Goal: Information Seeking & Learning: Find specific fact

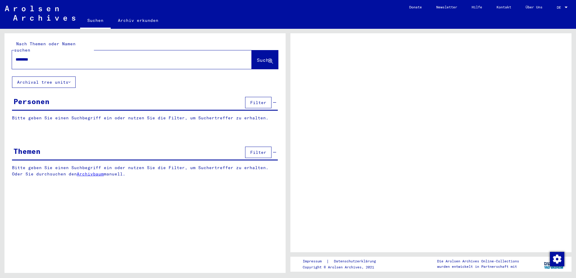
type input "*********"
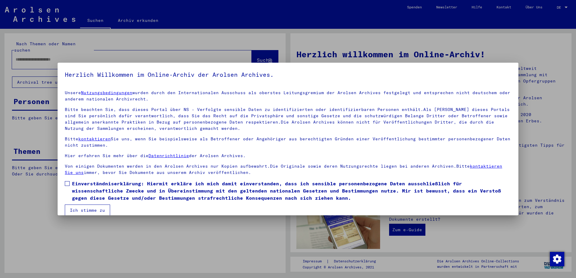
click at [66, 185] on span at bounding box center [67, 183] width 5 height 5
click at [74, 204] on mat-checkbox "Einverständniserklärung: Hiermit erkläre ich mich damit einverstanden, dass ich…" at bounding box center [288, 192] width 447 height 25
click at [85, 210] on button "Ich stimme zu" at bounding box center [87, 210] width 45 height 11
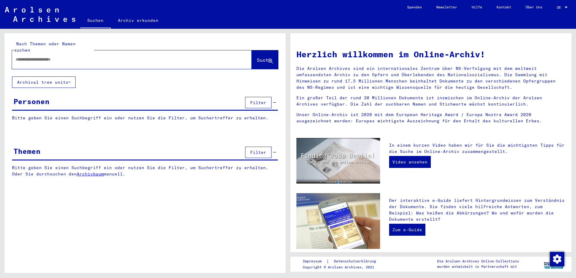
click at [43, 56] on input "text" at bounding box center [125, 59] width 218 height 6
type input "**********"
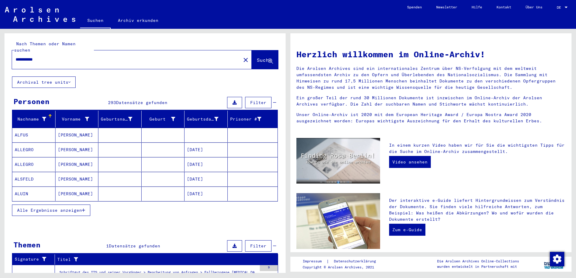
click at [85, 208] on icon "button" at bounding box center [83, 210] width 3 height 4
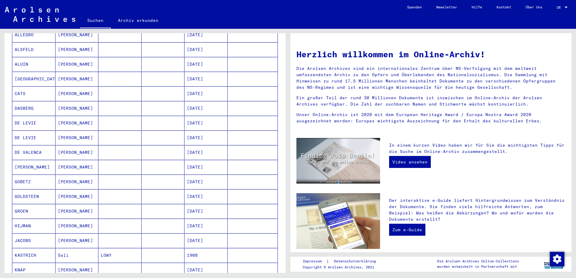
scroll to position [292, 0]
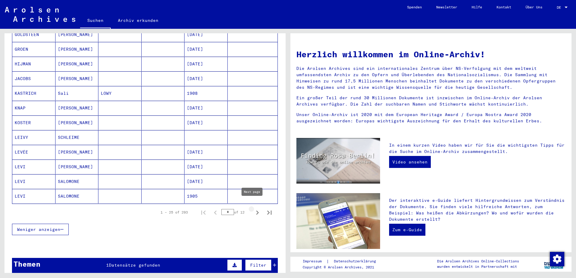
click at [253, 209] on icon "Next page" at bounding box center [257, 213] width 8 height 8
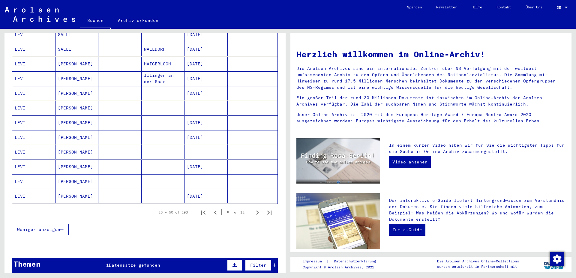
click at [253, 209] on icon "Next page" at bounding box center [257, 213] width 8 height 8
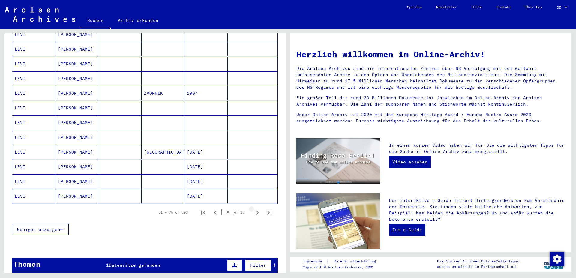
click at [253, 209] on icon "Next page" at bounding box center [257, 213] width 8 height 8
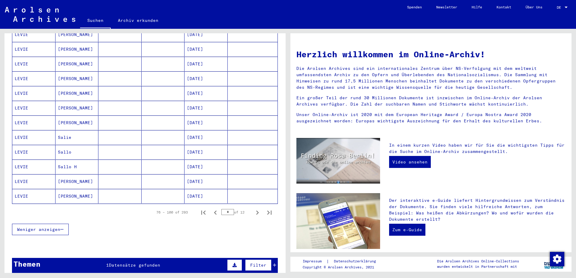
click at [253, 209] on icon "Next page" at bounding box center [257, 213] width 8 height 8
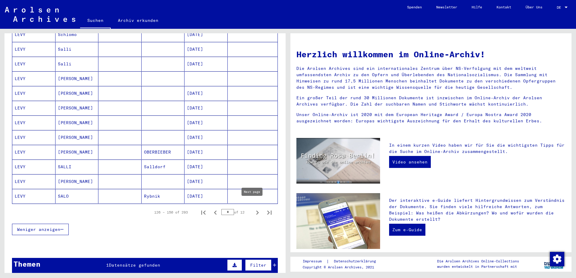
click at [253, 209] on icon "Next page" at bounding box center [257, 213] width 8 height 8
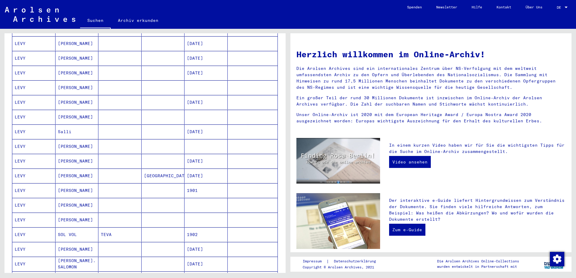
scroll to position [337, 0]
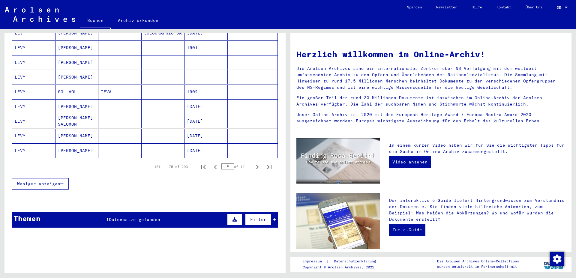
click at [198, 116] on mat-cell "[DATE]" at bounding box center [206, 121] width 43 height 14
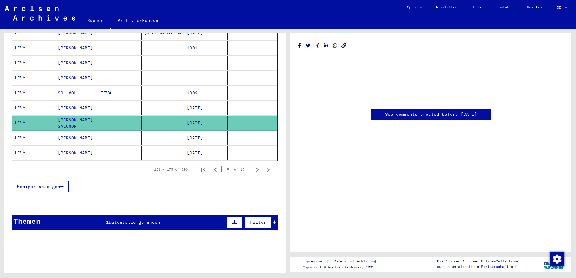
click at [22, 118] on mat-cell "LEVY" at bounding box center [33, 123] width 43 height 15
click at [206, 133] on mat-cell "[DATE]" at bounding box center [206, 138] width 43 height 15
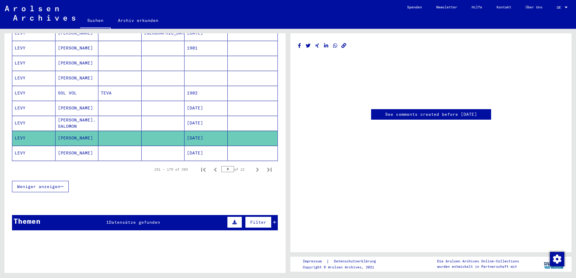
click at [201, 119] on mat-cell "[DATE]" at bounding box center [206, 123] width 43 height 15
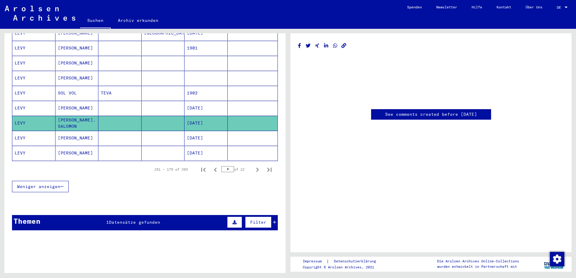
click at [199, 116] on mat-cell "[DATE]" at bounding box center [206, 123] width 43 height 15
click at [20, 118] on mat-cell "LEVY" at bounding box center [33, 123] width 43 height 15
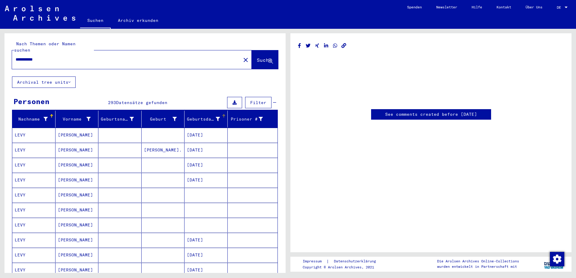
click at [222, 114] on div at bounding box center [223, 115] width 2 height 2
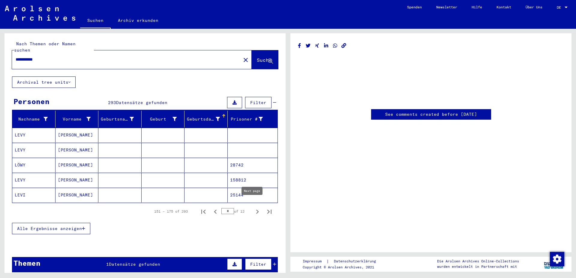
click at [256, 210] on icon "Next page" at bounding box center [257, 212] width 3 height 4
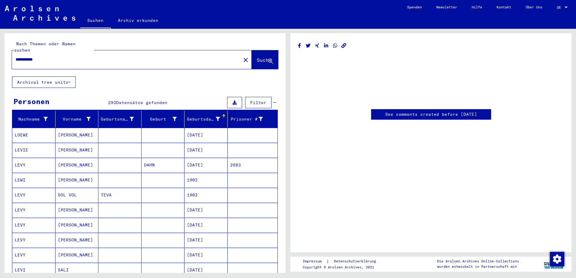
click at [221, 114] on div "Geburtsdatum" at bounding box center [207, 119] width 41 height 10
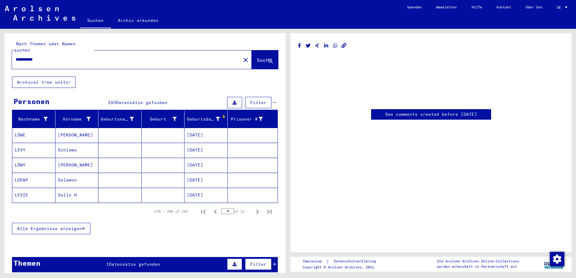
click at [222, 114] on div at bounding box center [224, 116] width 4 height 4
click at [211, 208] on icon "Previous page" at bounding box center [215, 212] width 8 height 8
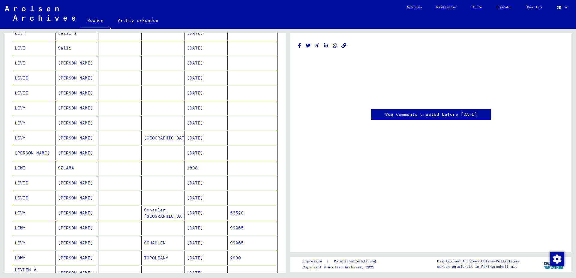
scroll to position [259, 0]
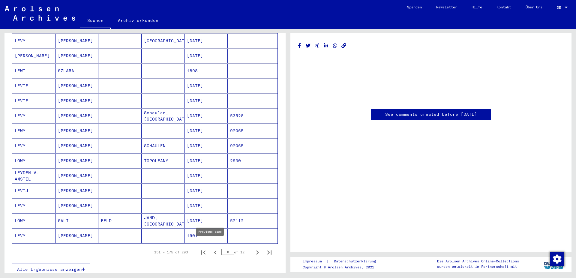
click at [214, 251] on icon "Previous page" at bounding box center [215, 253] width 3 height 4
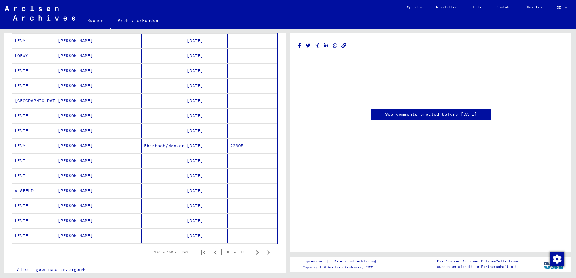
click at [211, 249] on icon "Previous page" at bounding box center [215, 253] width 8 height 8
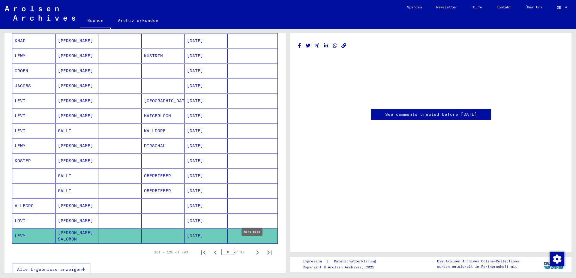
click at [253, 249] on icon "Next page" at bounding box center [257, 253] width 8 height 8
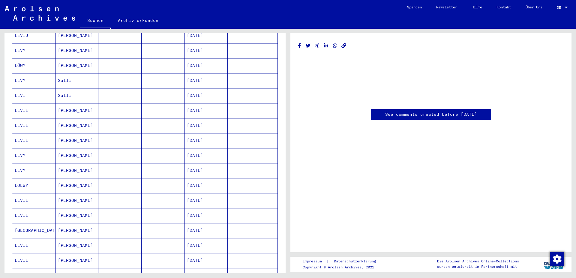
scroll to position [0, 0]
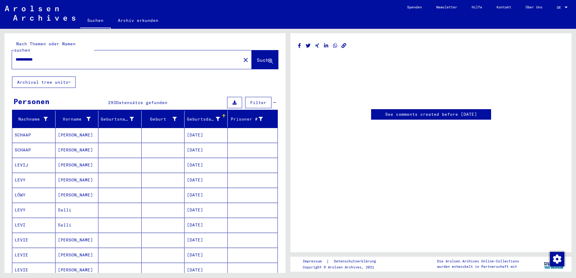
click at [23, 160] on mat-cell "LEVIJ" at bounding box center [33, 165] width 43 height 15
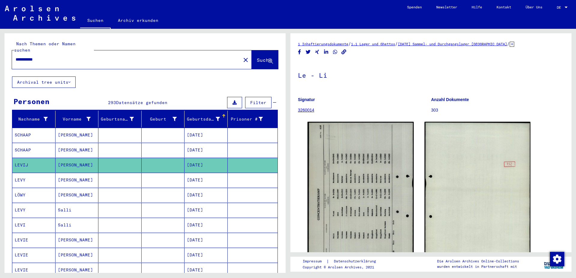
click at [26, 145] on mat-cell "SCHAAP" at bounding box center [33, 150] width 43 height 15
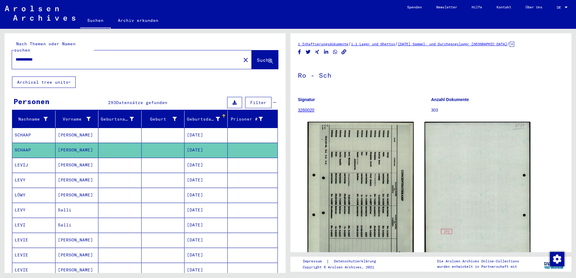
click at [28, 132] on mat-cell "SCHAAP" at bounding box center [33, 135] width 43 height 15
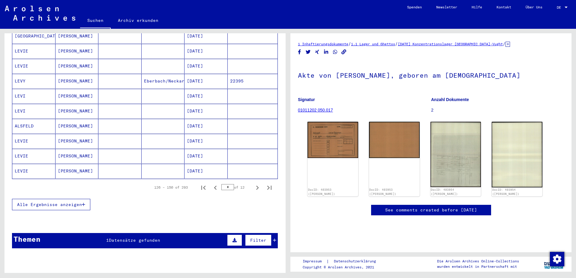
scroll to position [345, 0]
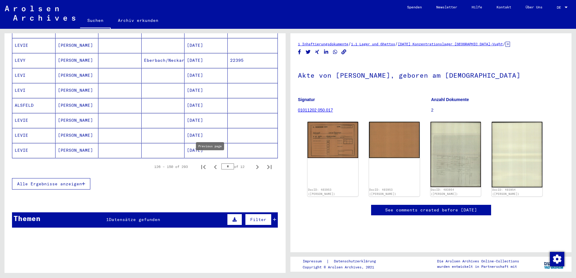
click at [211, 163] on icon "Previous page" at bounding box center [215, 167] width 8 height 8
type input "*"
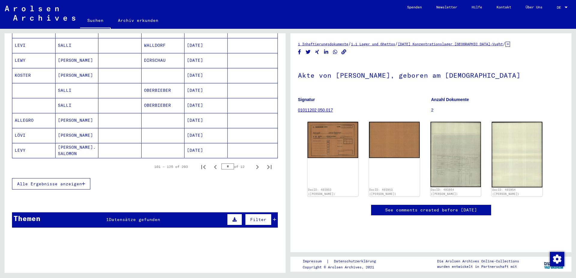
click at [77, 147] on mat-cell "[PERSON_NAME]. SALOMON" at bounding box center [77, 150] width 43 height 15
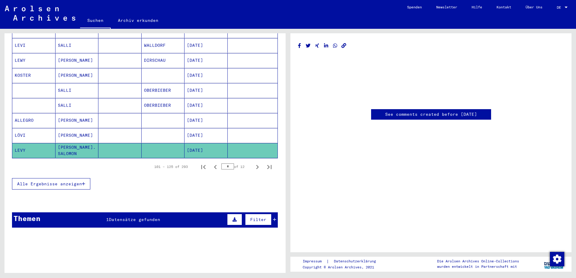
click at [25, 130] on mat-cell "LÖVI" at bounding box center [33, 135] width 43 height 15
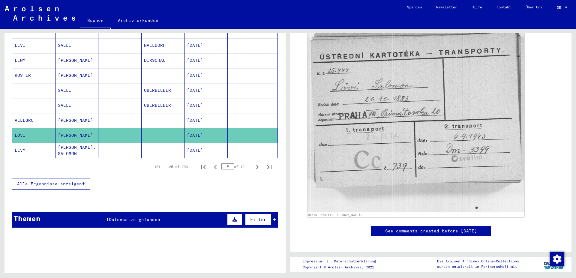
scroll to position [97, 0]
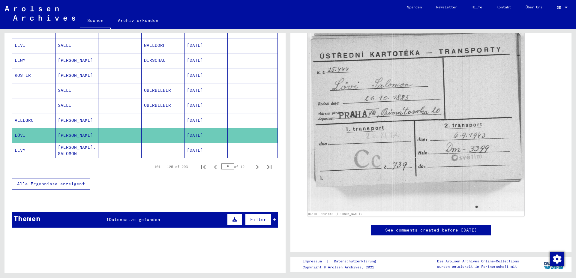
click at [74, 146] on mat-cell "[PERSON_NAME]. SALOMON" at bounding box center [77, 150] width 43 height 15
